Goal: Communication & Community: Participate in discussion

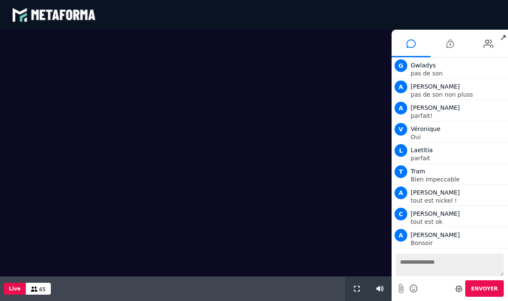
scroll to position [667, 0]
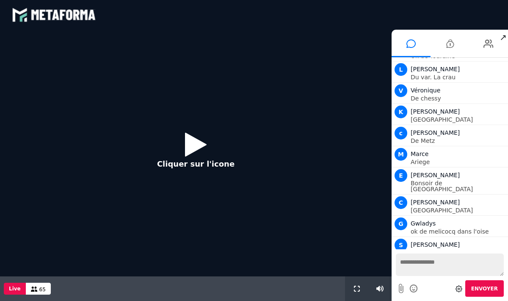
click at [490, 300] on div at bounding box center [254, 301] width 508 height 0
click at [193, 147] on icon at bounding box center [196, 144] width 22 height 28
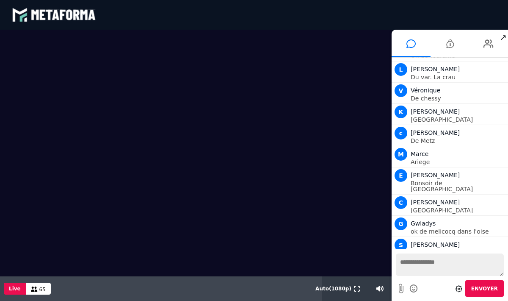
click at [503, 36] on span "↗" at bounding box center [503, 37] width 10 height 15
click at [461, 35] on li at bounding box center [449, 44] width 39 height 28
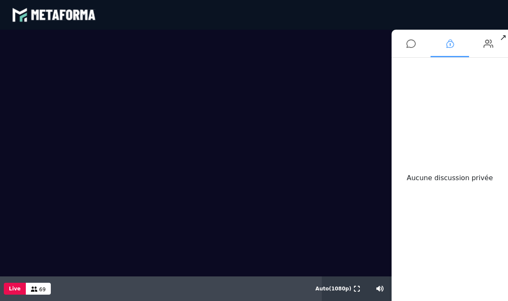
click at [461, 35] on li at bounding box center [449, 44] width 39 height 28
click at [408, 45] on icon at bounding box center [410, 43] width 9 height 21
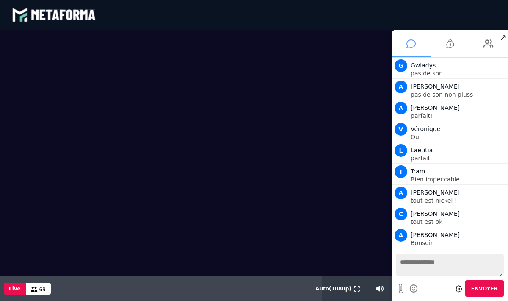
scroll to position [688, 0]
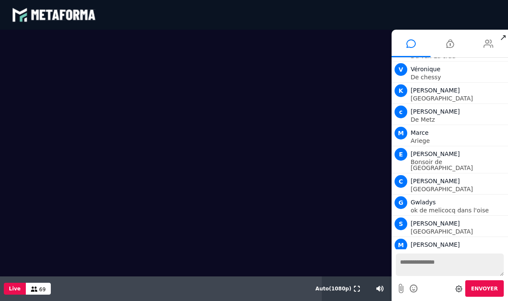
click at [487, 41] on icon at bounding box center [488, 43] width 10 height 21
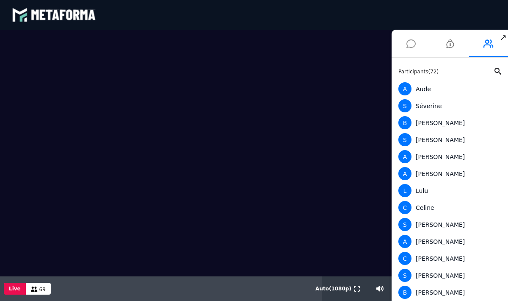
click at [411, 45] on icon at bounding box center [410, 43] width 9 height 21
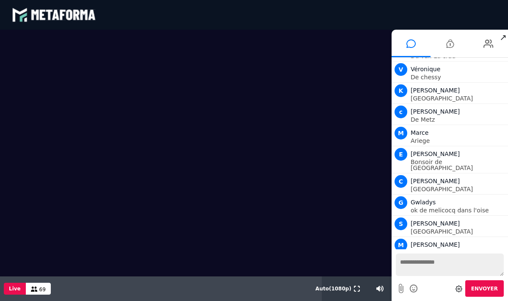
scroll to position [709, 0]
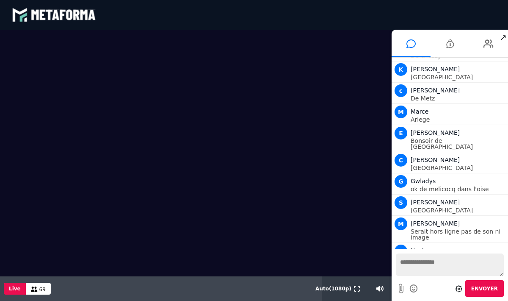
click at [429, 22] on div "blastream met_channel-baf731d39c3f3c2e63b6d22e1a4d907f fr en fr" at bounding box center [254, 14] width 484 height 25
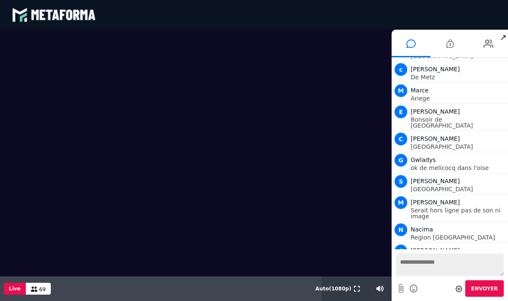
scroll to position [751, 0]
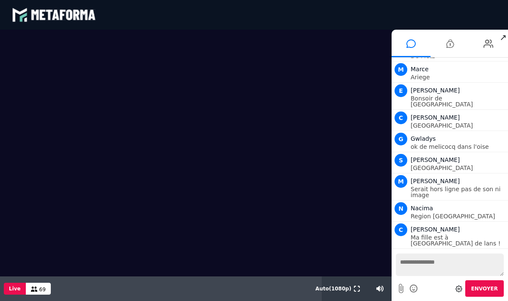
click at [419, 265] on textarea at bounding box center [450, 264] width 108 height 22
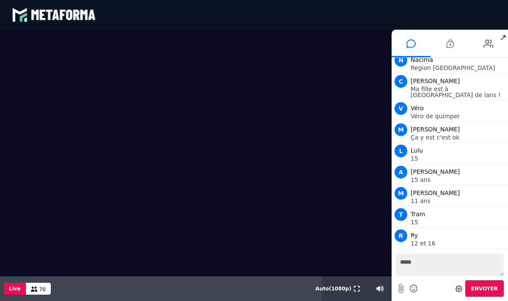
scroll to position [921, 0]
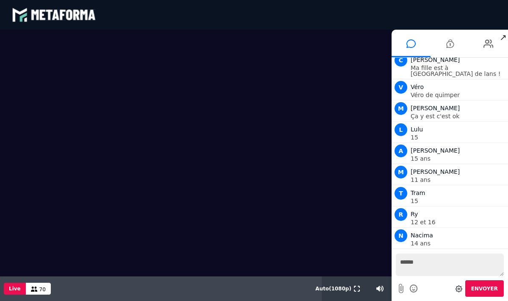
type textarea "*******"
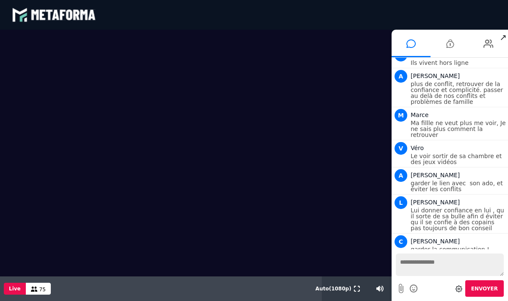
scroll to position [3509, 0]
